Goal: Navigation & Orientation: Find specific page/section

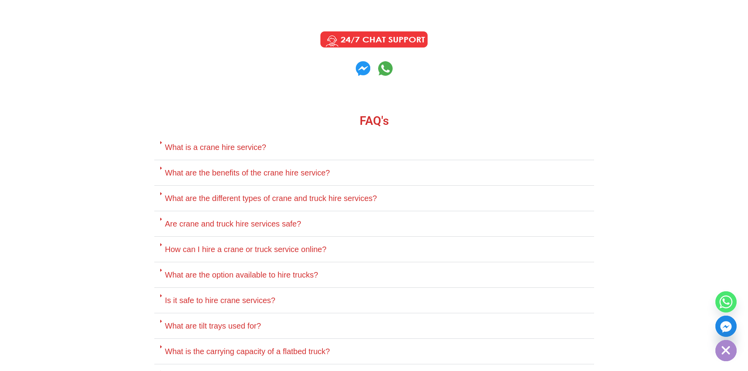
scroll to position [3456, 0]
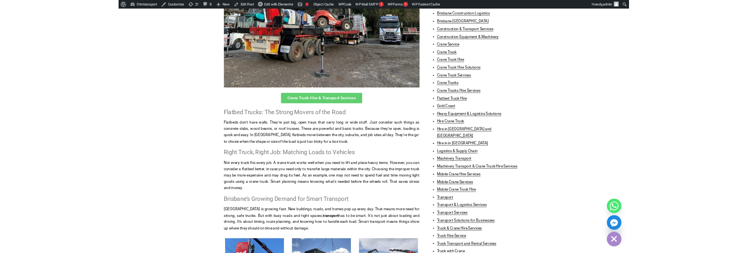
scroll to position [430, 0]
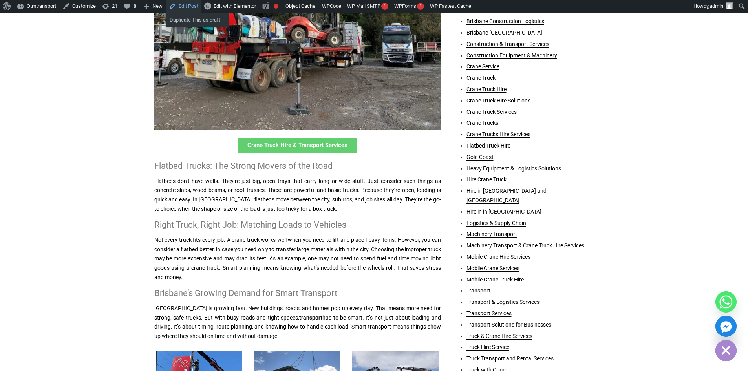
click at [191, 5] on link "Edit Post" at bounding box center [184, 6] width 36 height 13
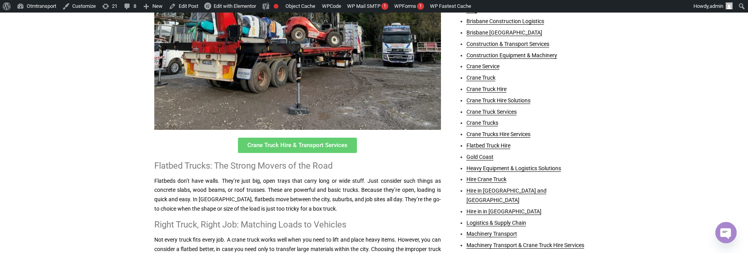
click at [280, 170] on h2 "Flatbed Trucks: The Strong Movers of the Road" at bounding box center [297, 166] width 287 height 10
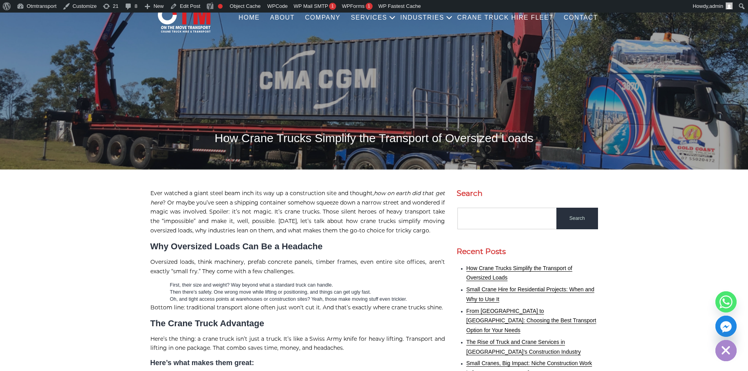
scroll to position [39, 0]
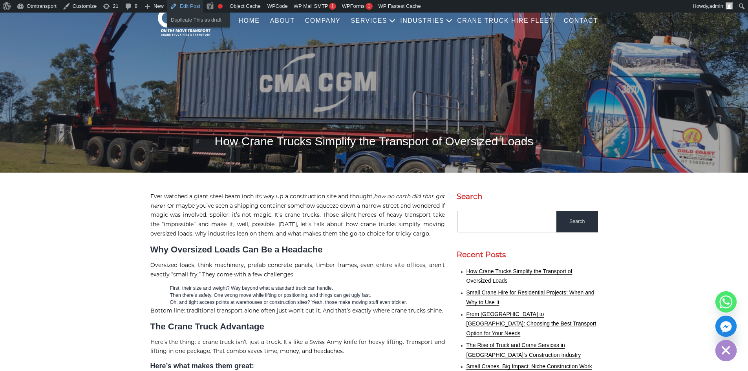
click at [193, 5] on link "Edit Post" at bounding box center [185, 6] width 37 height 13
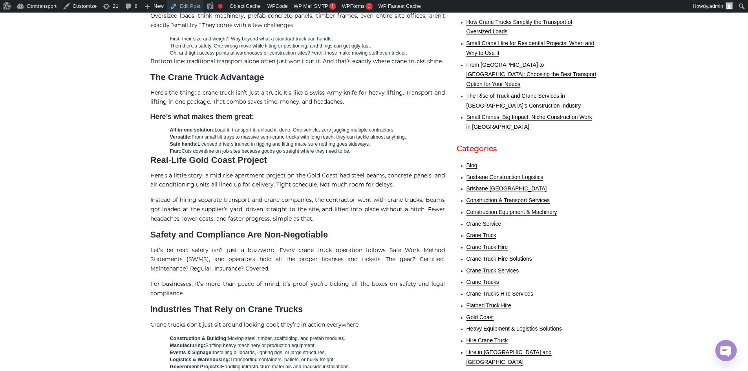
scroll to position [275, 0]
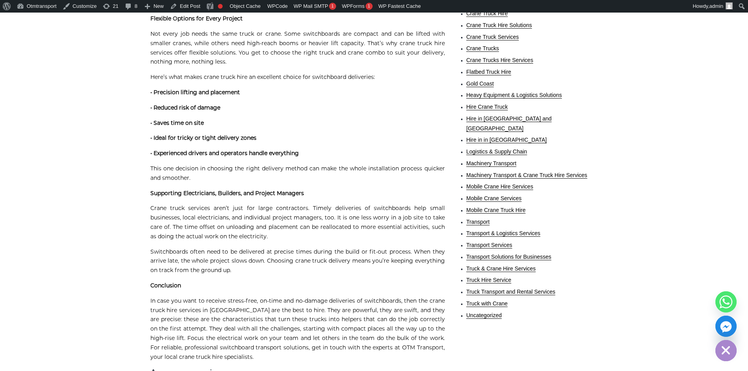
scroll to position [471, 0]
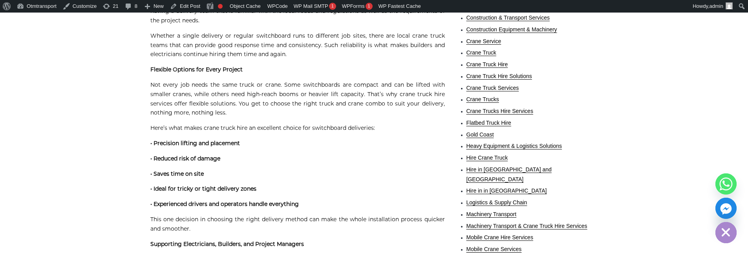
click at [187, 140] on strong "• Precision lifting and placement" at bounding box center [195, 143] width 90 height 7
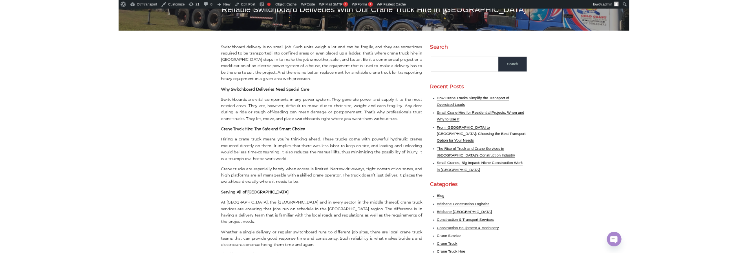
scroll to position [157, 0]
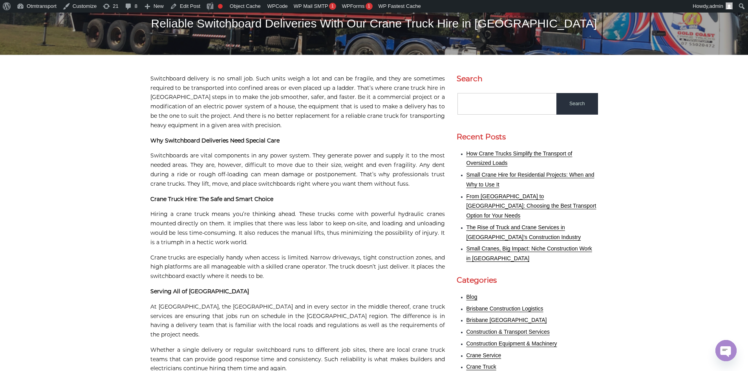
click at [253, 139] on strong "Why Switchboard Deliveries Need Special Care" at bounding box center [214, 140] width 129 height 7
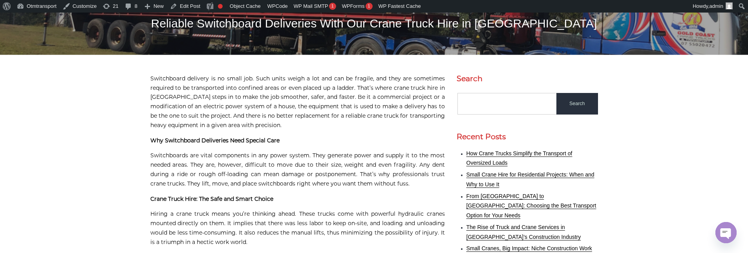
click at [230, 141] on strong "Why Switchboard Deliveries Need Special Care" at bounding box center [214, 140] width 129 height 7
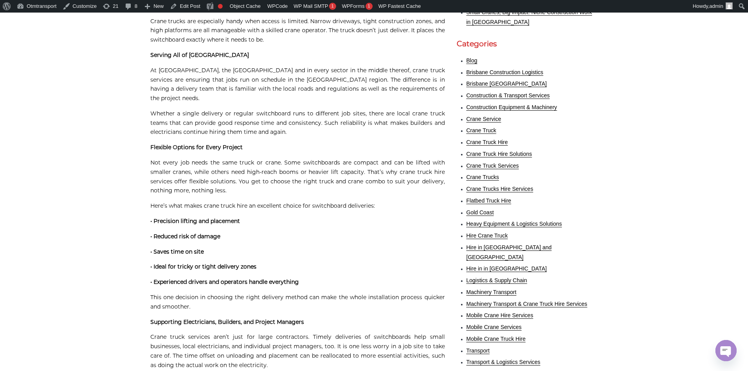
scroll to position [275, 0]
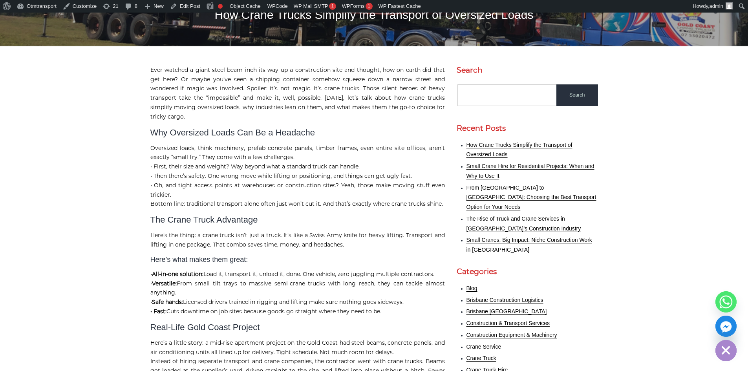
scroll to position [157, 0]
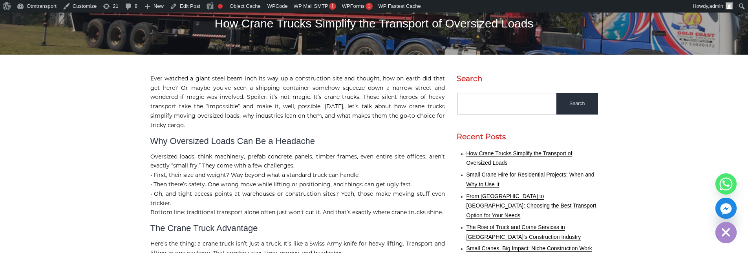
click at [277, 136] on h2 "Why Oversized Loads Can Be a Headache" at bounding box center [297, 141] width 295 height 10
click at [280, 138] on h2 "Why Oversized Loads Can Be a Headache" at bounding box center [297, 141] width 295 height 10
click at [272, 136] on h2 "Why Oversized Loads Can Be a Headache" at bounding box center [297, 141] width 295 height 10
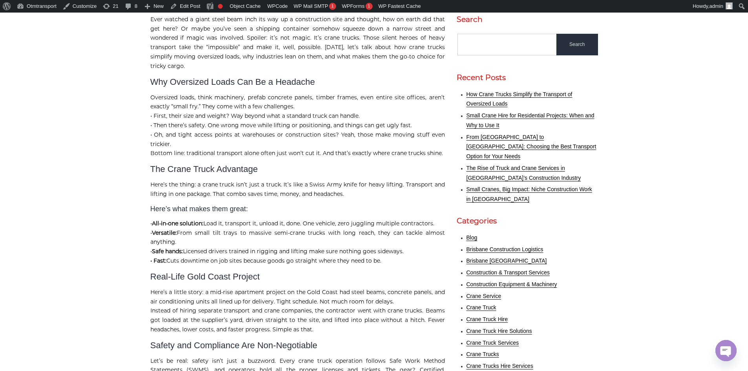
scroll to position [236, 0]
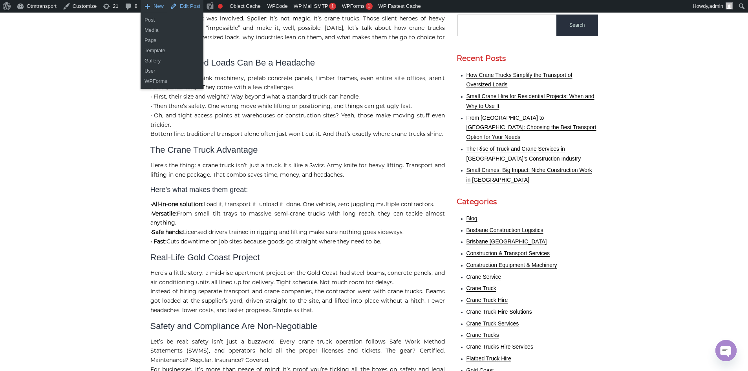
click at [192, 5] on link "Edit Post" at bounding box center [185, 6] width 37 height 13
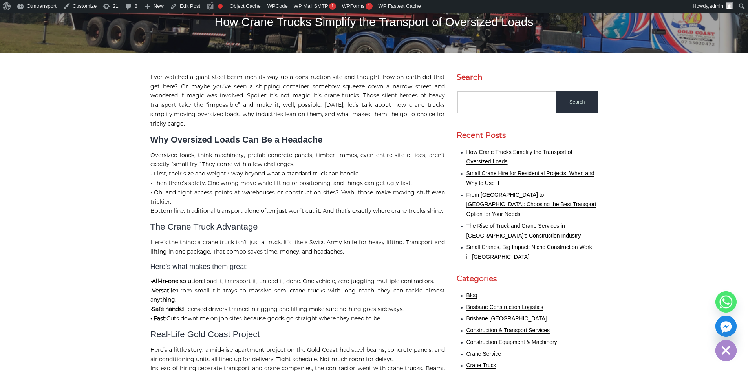
scroll to position [156, 0]
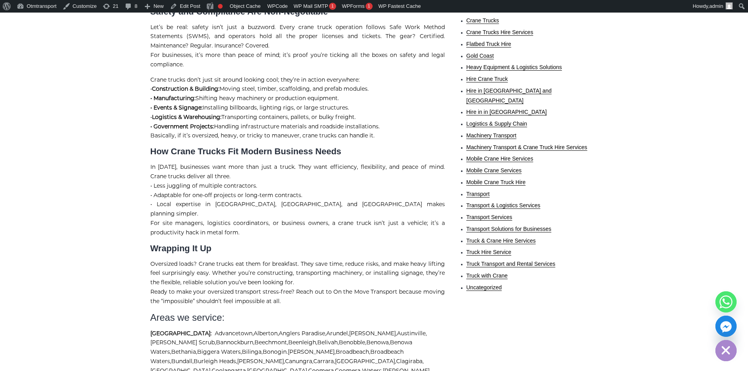
scroll to position [627, 0]
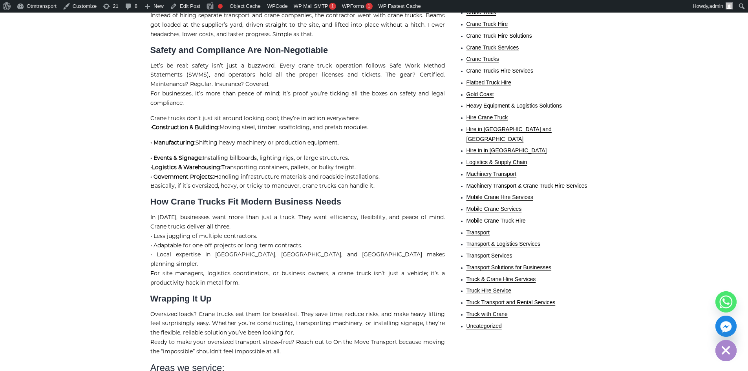
scroll to position [498, 0]
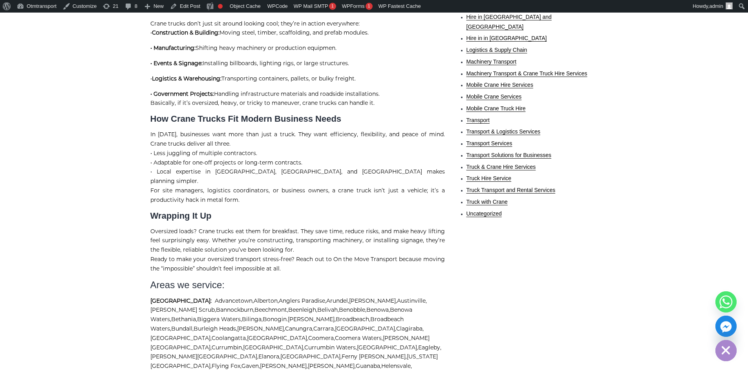
scroll to position [624, 0]
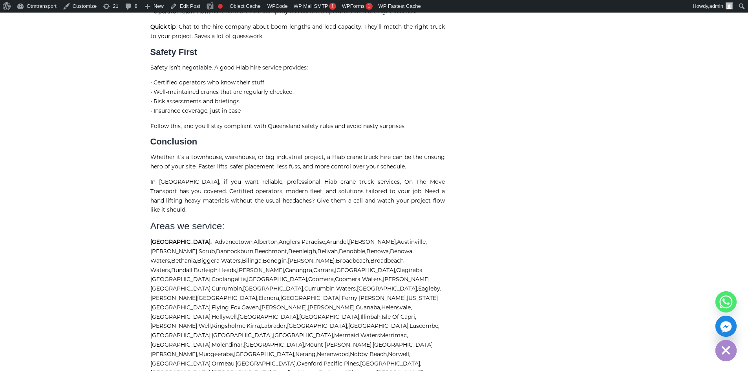
scroll to position [668, 0]
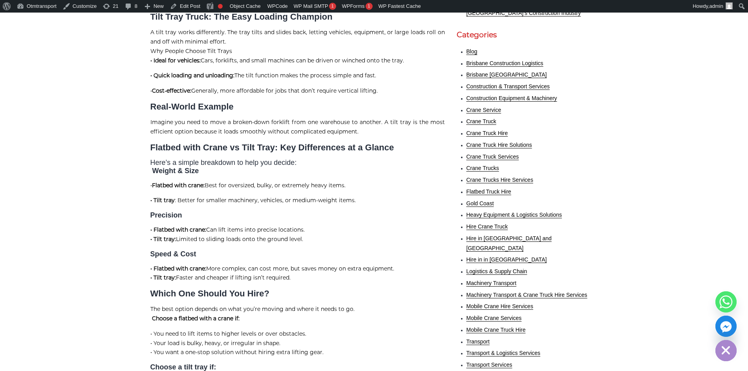
scroll to position [432, 0]
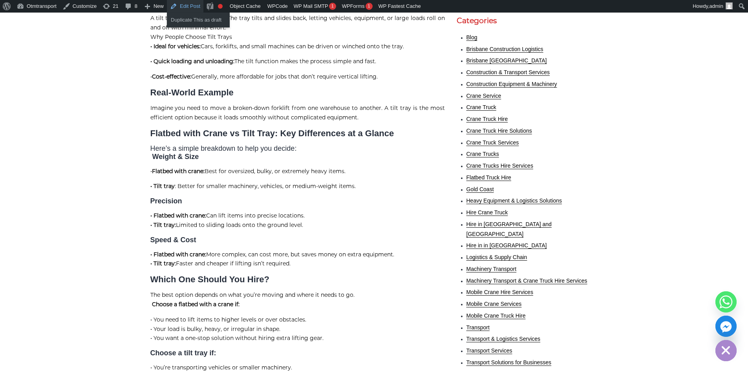
click at [185, 6] on link "Edit Post" at bounding box center [185, 6] width 37 height 13
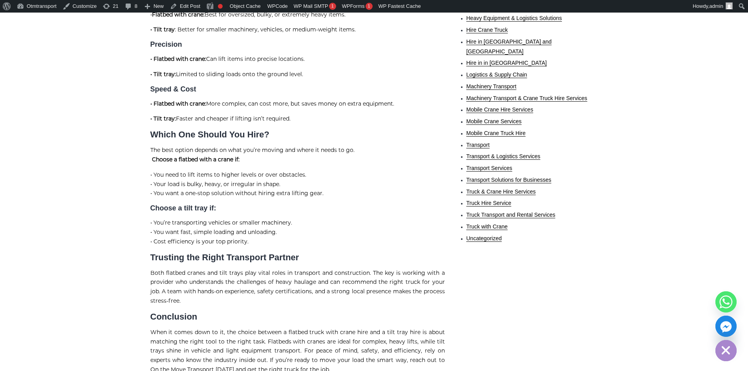
scroll to position [628, 0]
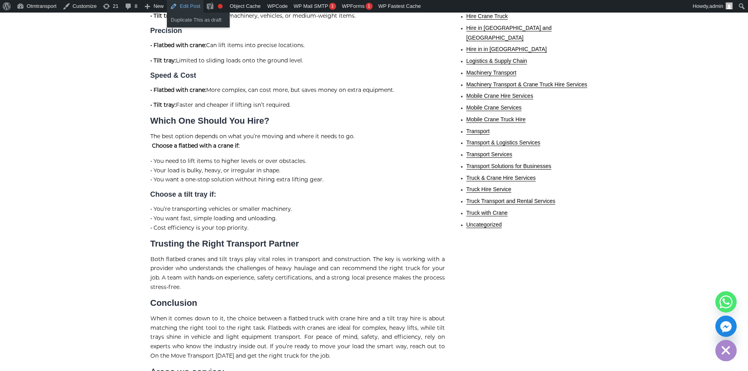
click at [186, 7] on link "Edit Post" at bounding box center [185, 6] width 37 height 13
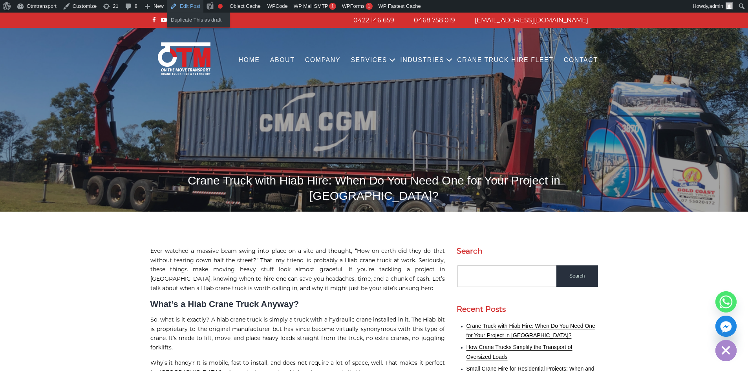
click at [181, 9] on link "Edit Post" at bounding box center [185, 6] width 37 height 13
click at [179, 4] on link "Edit Post" at bounding box center [185, 6] width 37 height 13
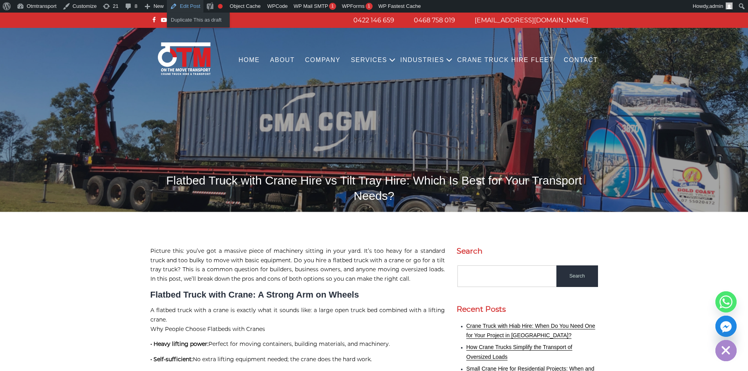
click at [183, 6] on link "Edit Post" at bounding box center [185, 6] width 37 height 13
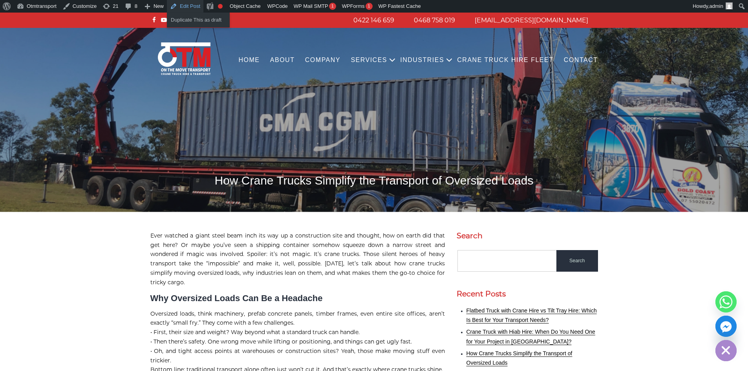
click at [190, 6] on link "Edit Post" at bounding box center [185, 6] width 37 height 13
